Goal: Information Seeking & Learning: Find specific fact

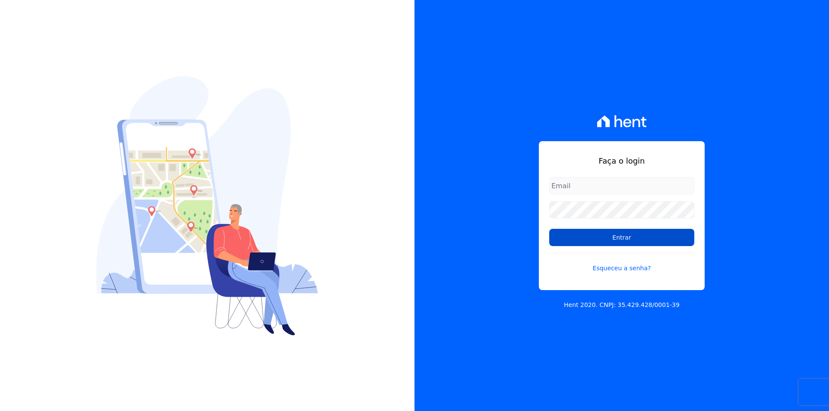
type input "[EMAIL_ADDRESS][DOMAIN_NAME]"
click at [597, 239] on input "Entrar" at bounding box center [621, 237] width 145 height 17
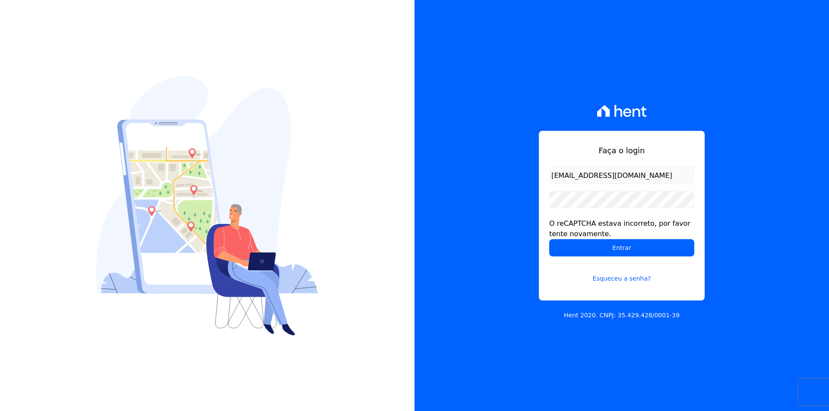
drag, startPoint x: 0, startPoint y: 0, endPoint x: 597, endPoint y: 239, distance: 642.8
click at [597, 239] on div "O reCAPTCHA estava incorreto, por favor tente novamente." at bounding box center [621, 229] width 145 height 21
click at [588, 241] on input "Entrar" at bounding box center [621, 247] width 145 height 17
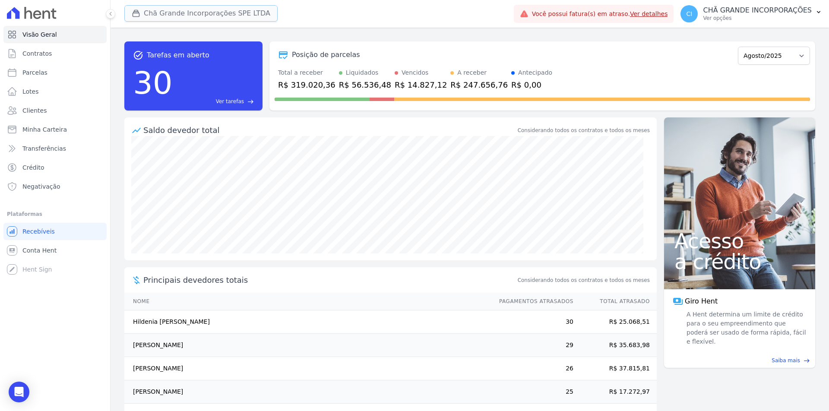
click at [167, 15] on button "Chã Grande Incorporações SPE LTDA" at bounding box center [200, 13] width 153 height 16
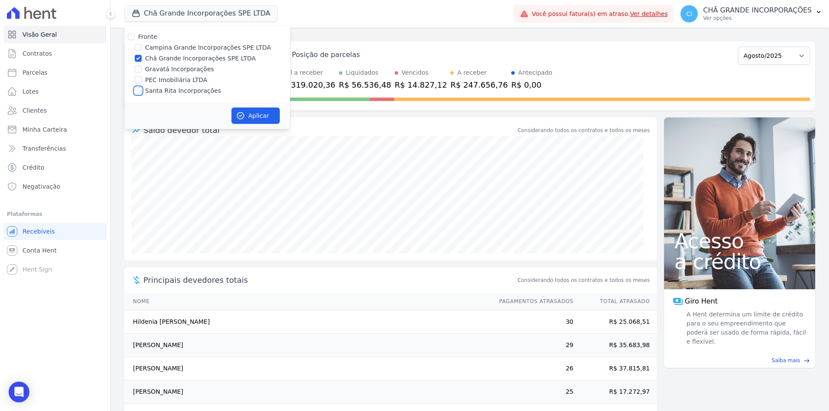
click at [137, 91] on input "Santa Rita Incorporações" at bounding box center [138, 90] width 7 height 7
checkbox input "true"
click at [139, 58] on input "Chã Grande Incorporações SPE LTDA" at bounding box center [138, 58] width 7 height 7
checkbox input "false"
click at [255, 119] on button "Aplicar" at bounding box center [255, 116] width 48 height 16
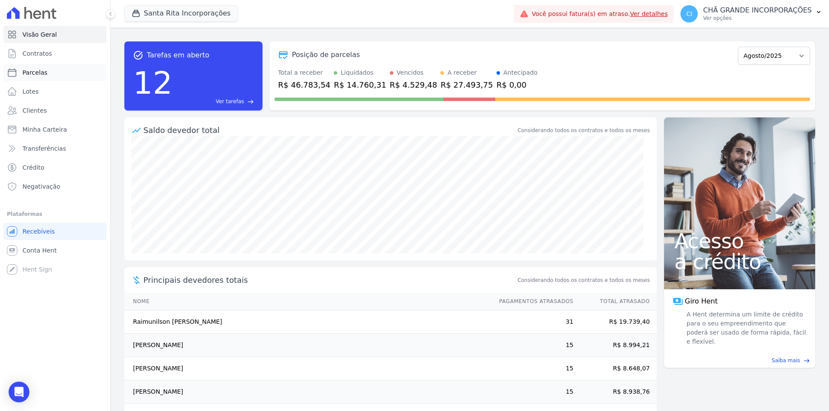
click at [35, 70] on span "Parcelas" at bounding box center [34, 72] width 25 height 9
select select
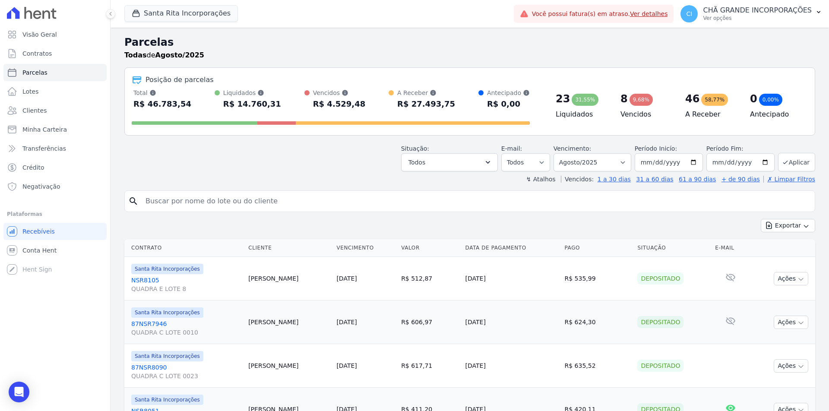
drag, startPoint x: 130, startPoint y: 178, endPoint x: 177, endPoint y: 203, distance: 53.5
click at [177, 203] on input "search" at bounding box center [475, 201] width 671 height 17
click at [576, 158] on select "Filtrar por período ──────── Todos os meses Novembro/2020 Dezembro/2020 Janeiro…" at bounding box center [593, 162] width 78 height 18
select select "07/2025"
click at [559, 153] on select "Filtrar por período ──────── Todos os meses Novembro/2020 Dezembro/2020 Janeiro…" at bounding box center [593, 162] width 78 height 18
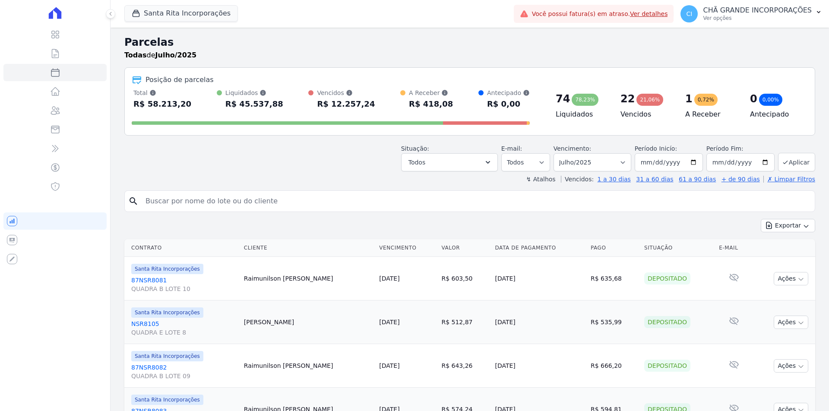
select select
click at [271, 204] on input "search" at bounding box center [475, 201] width 671 height 17
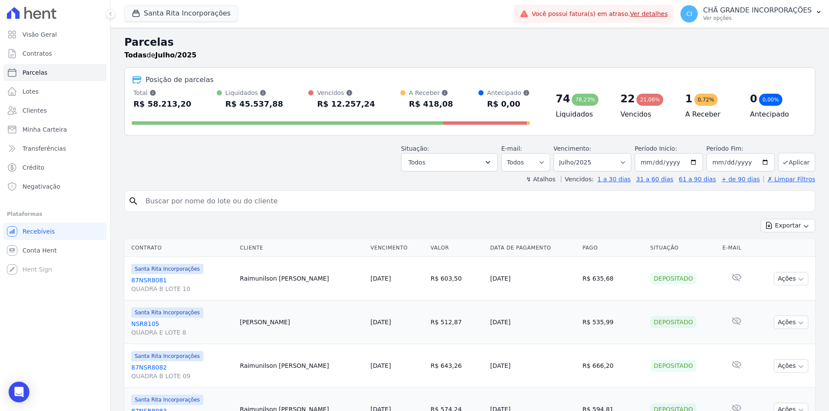
paste input "Ivoneide paulino da Silva"
type input "Ivoneide paulino da Silva"
select select
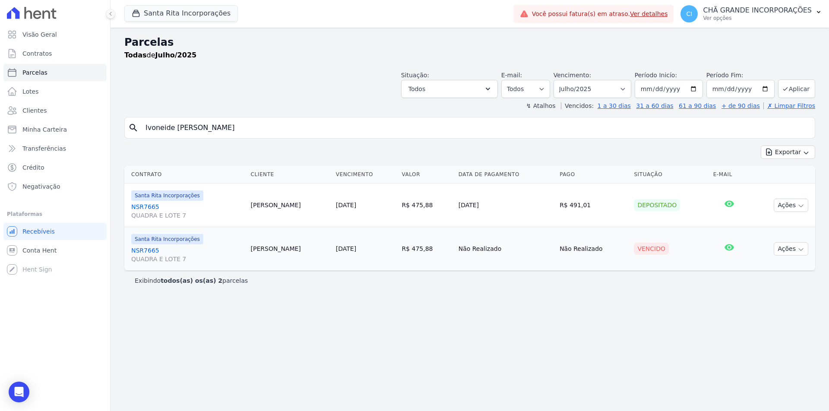
click at [150, 248] on link "NSR7665 QUADRA E LOTE 7" at bounding box center [187, 254] width 113 height 17
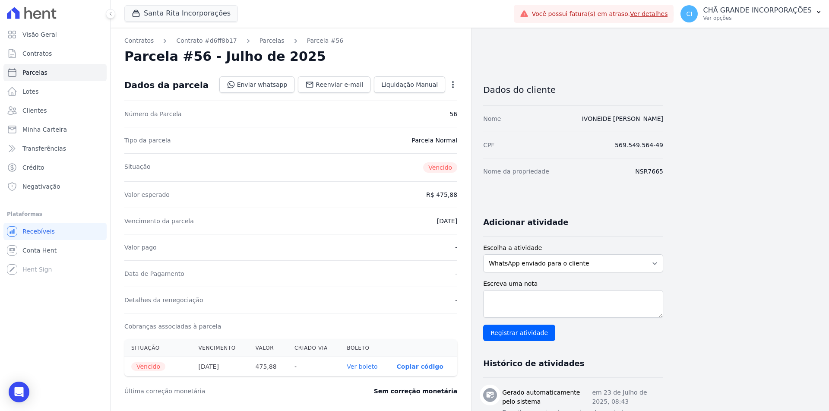
click at [363, 367] on link "Ver boleto" at bounding box center [362, 366] width 31 height 7
